Goal: Task Accomplishment & Management: Use online tool/utility

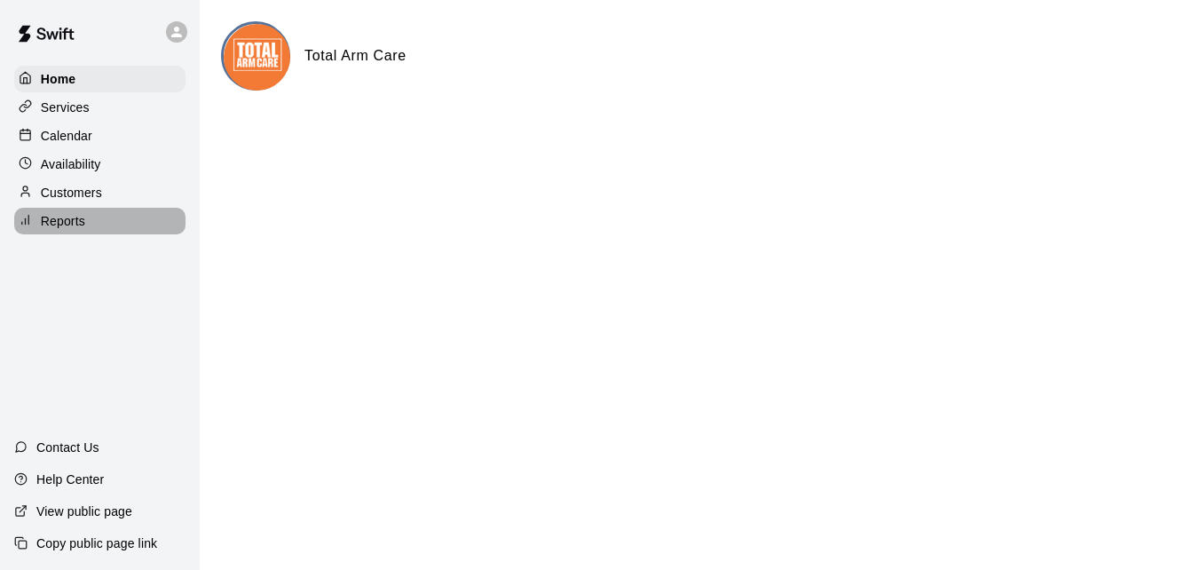
click at [65, 224] on p "Reports" at bounding box center [63, 221] width 44 height 18
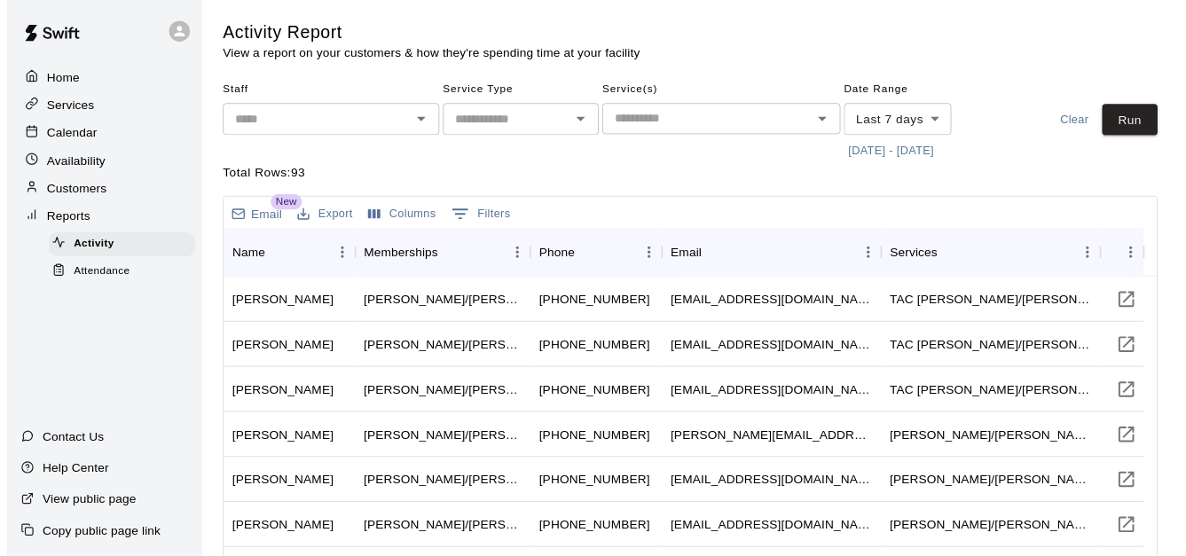
scroll to position [151, 0]
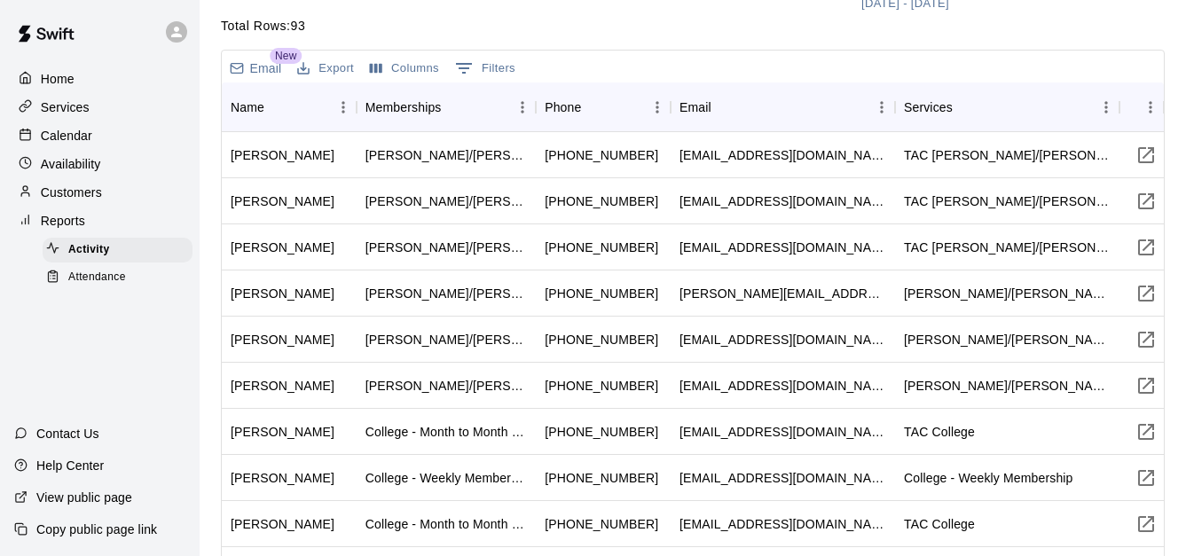
click at [91, 279] on span "Attendance" at bounding box center [97, 278] width 58 height 18
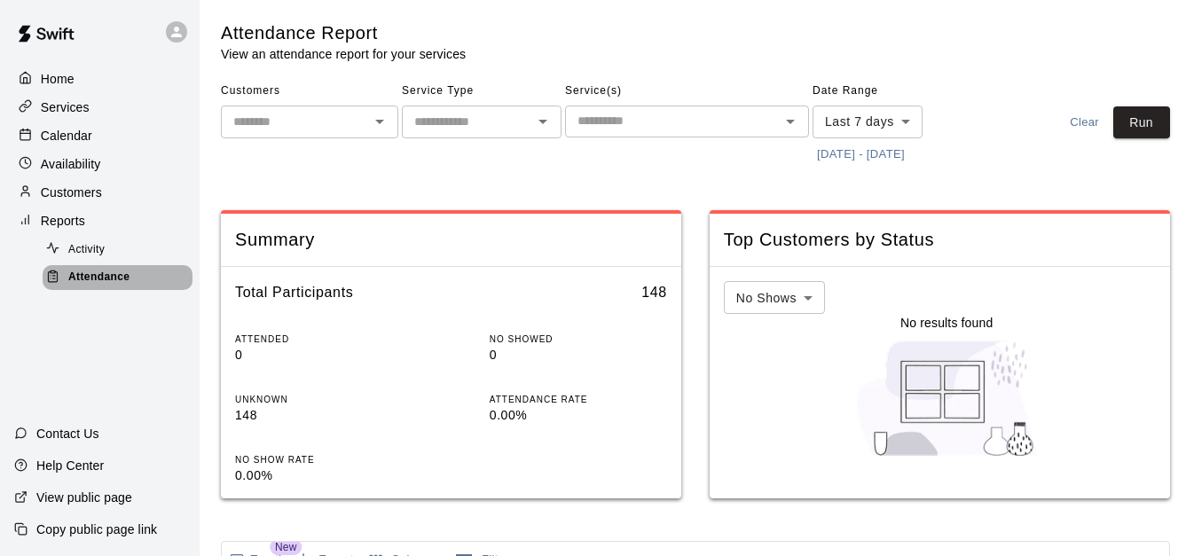
click at [91, 279] on span "Attendance" at bounding box center [98, 278] width 61 height 18
click at [869, 151] on button "[DATE] - [DATE]" at bounding box center [861, 155] width 97 height 28
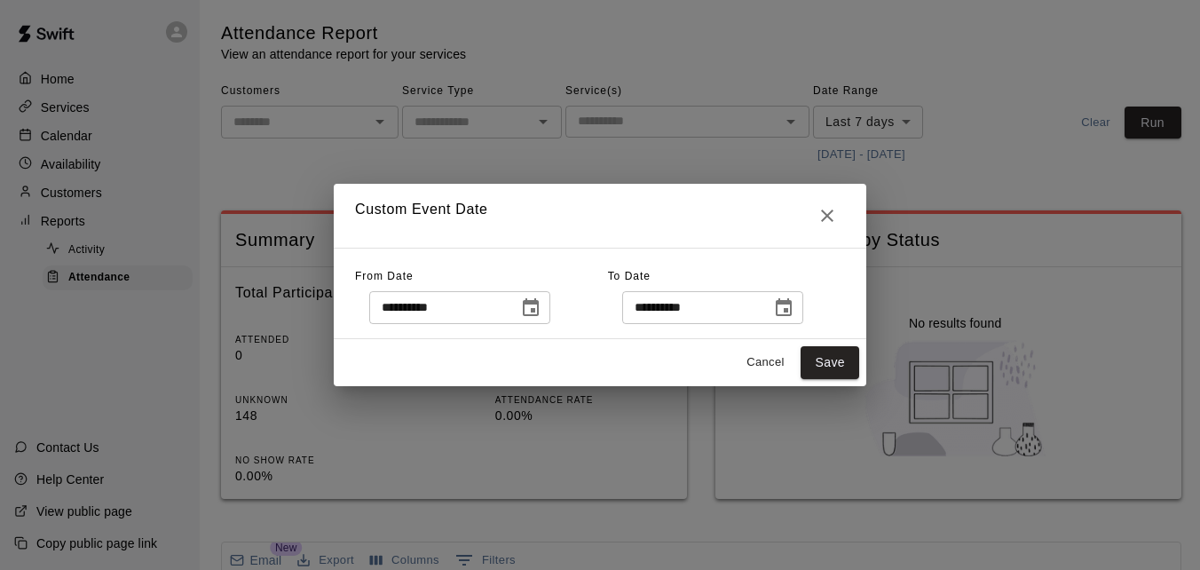
click at [539, 303] on icon "Choose date, selected date is Aug 12, 2025" at bounding box center [531, 307] width 16 height 18
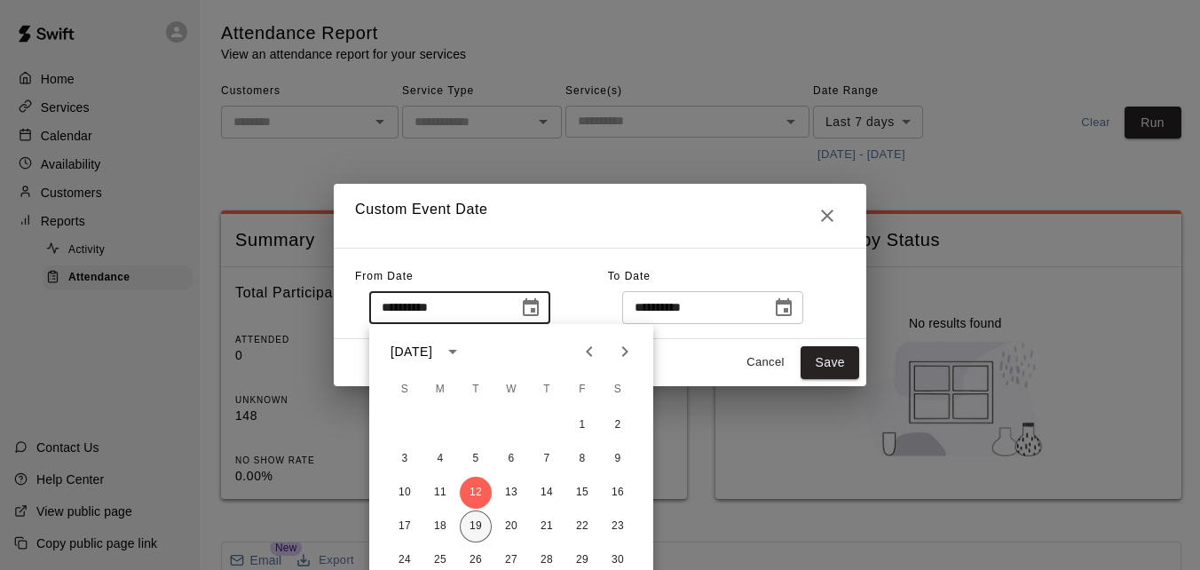
click at [488, 520] on button "19" at bounding box center [476, 526] width 32 height 32
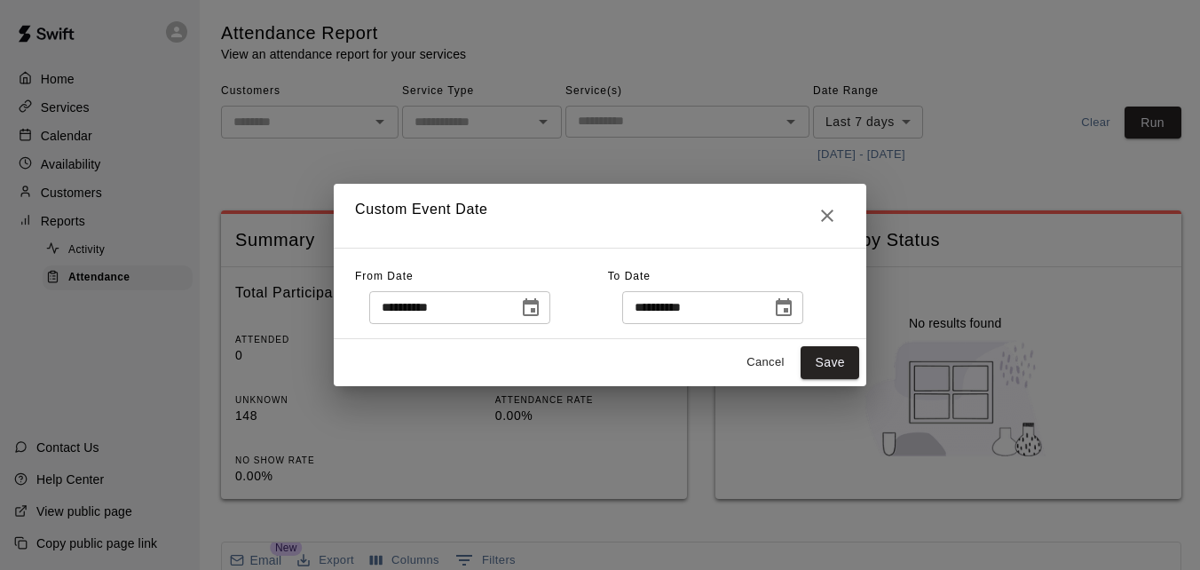
type input "**********"
click at [827, 361] on button "Save" at bounding box center [829, 362] width 59 height 33
type input "******"
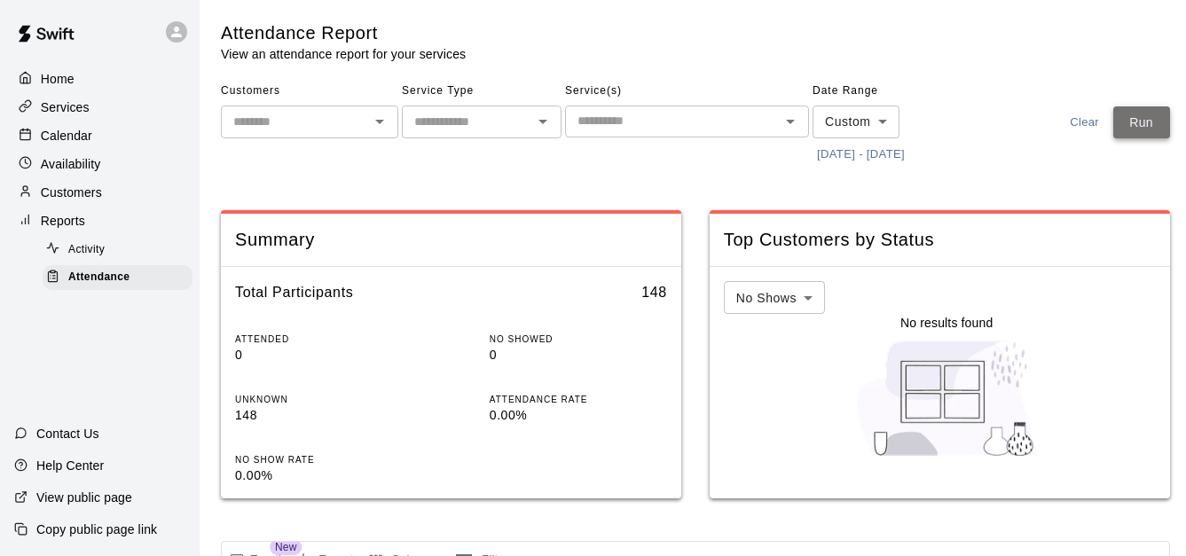
click at [1168, 135] on button "Run" at bounding box center [1142, 122] width 57 height 33
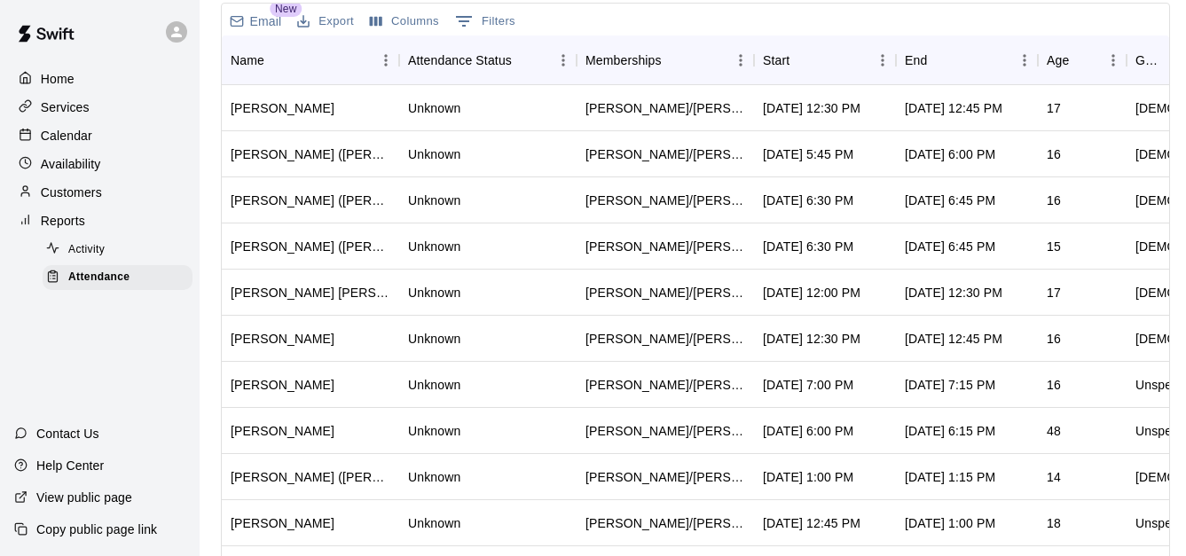
scroll to position [424, 0]
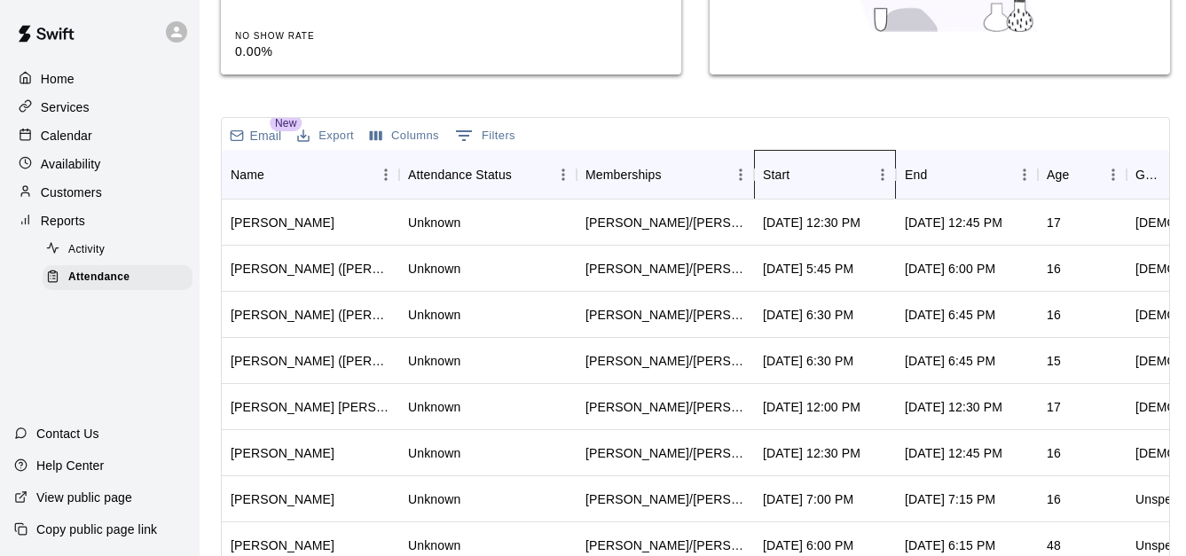
click at [836, 170] on div "Start" at bounding box center [816, 175] width 106 height 50
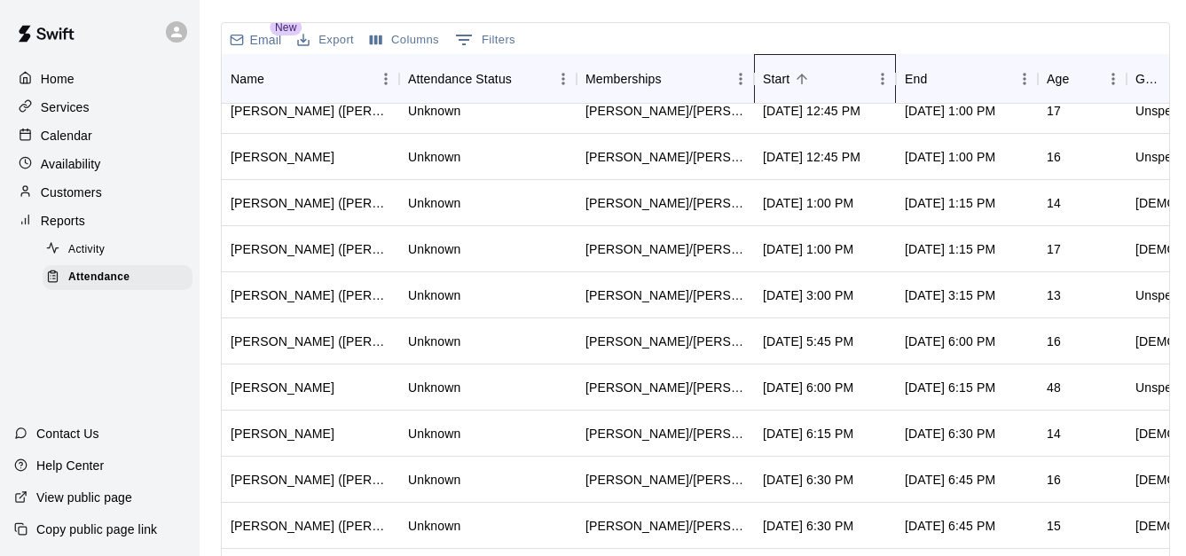
scroll to position [0, 0]
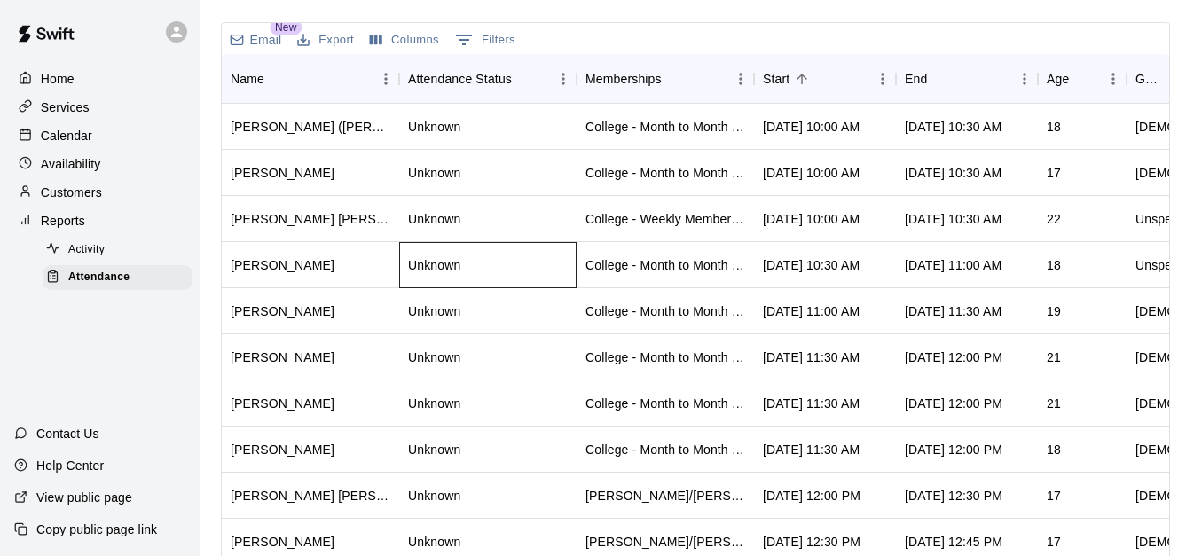
drag, startPoint x: 618, startPoint y: 49, endPoint x: 519, endPoint y: 270, distance: 242.3
click at [519, 270] on div "Unknown" at bounding box center [487, 265] width 177 height 46
